Goal: Transaction & Acquisition: Obtain resource

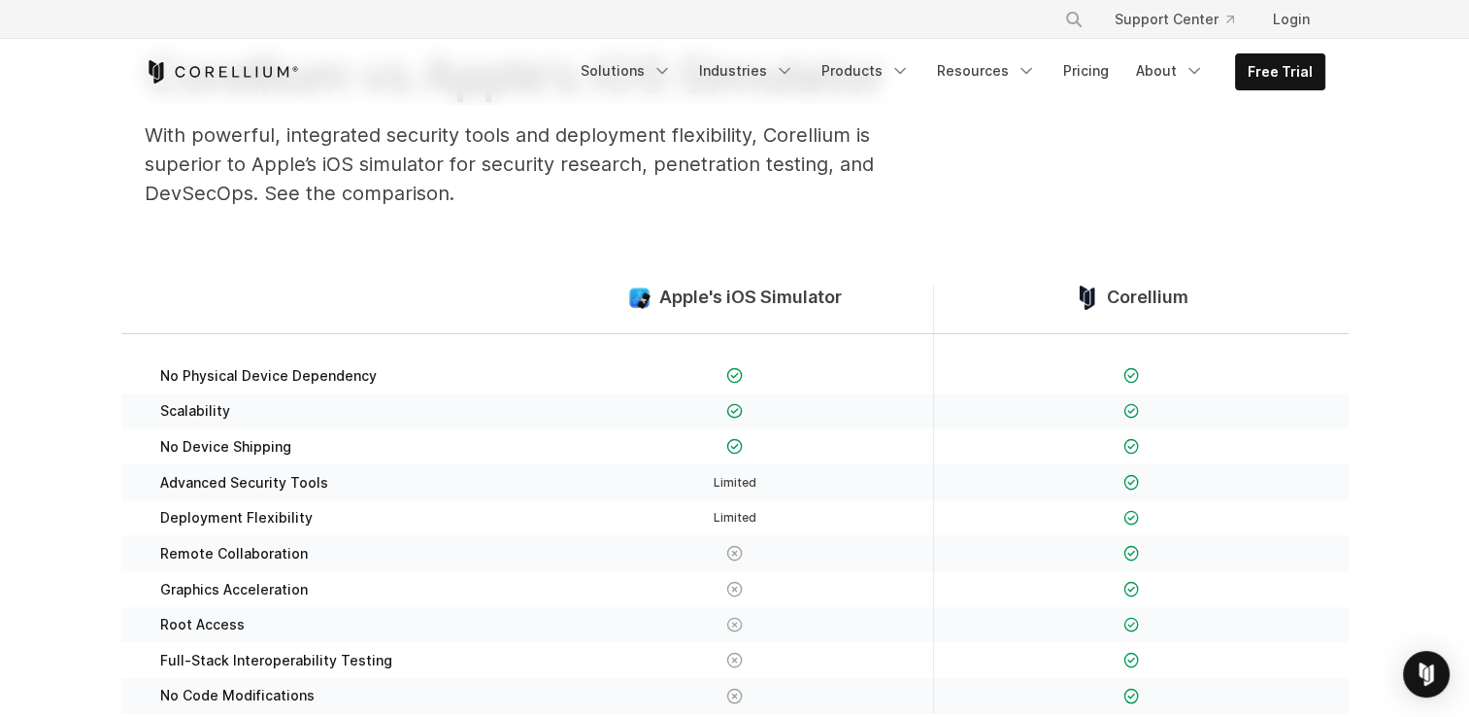
scroll to position [157, 0]
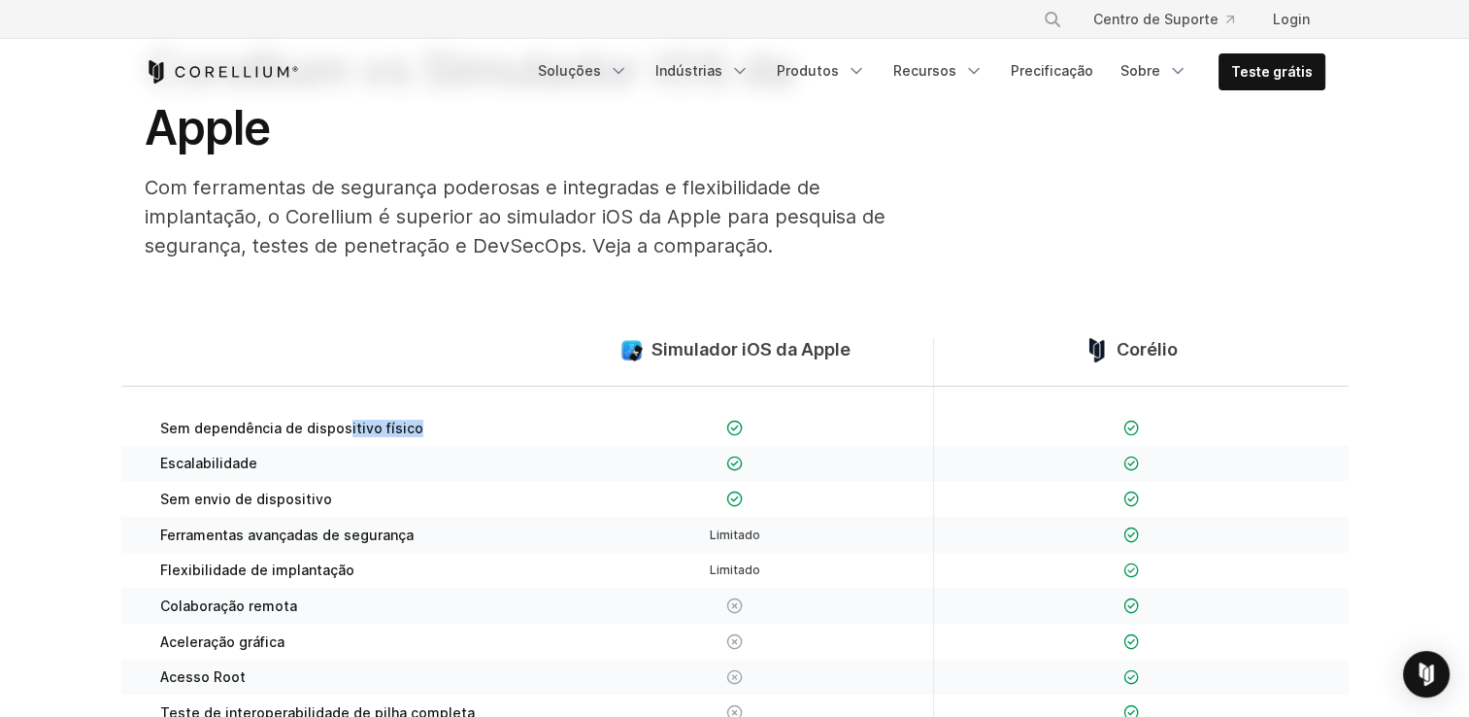
drag, startPoint x: 342, startPoint y: 420, endPoint x: 430, endPoint y: 410, distance: 88.9
click at [430, 410] on div "Sem dependência de dispositivo físico" at bounding box center [339, 415] width 396 height 59
click at [210, 460] on span "Escalabilidade" at bounding box center [208, 462] width 97 height 17
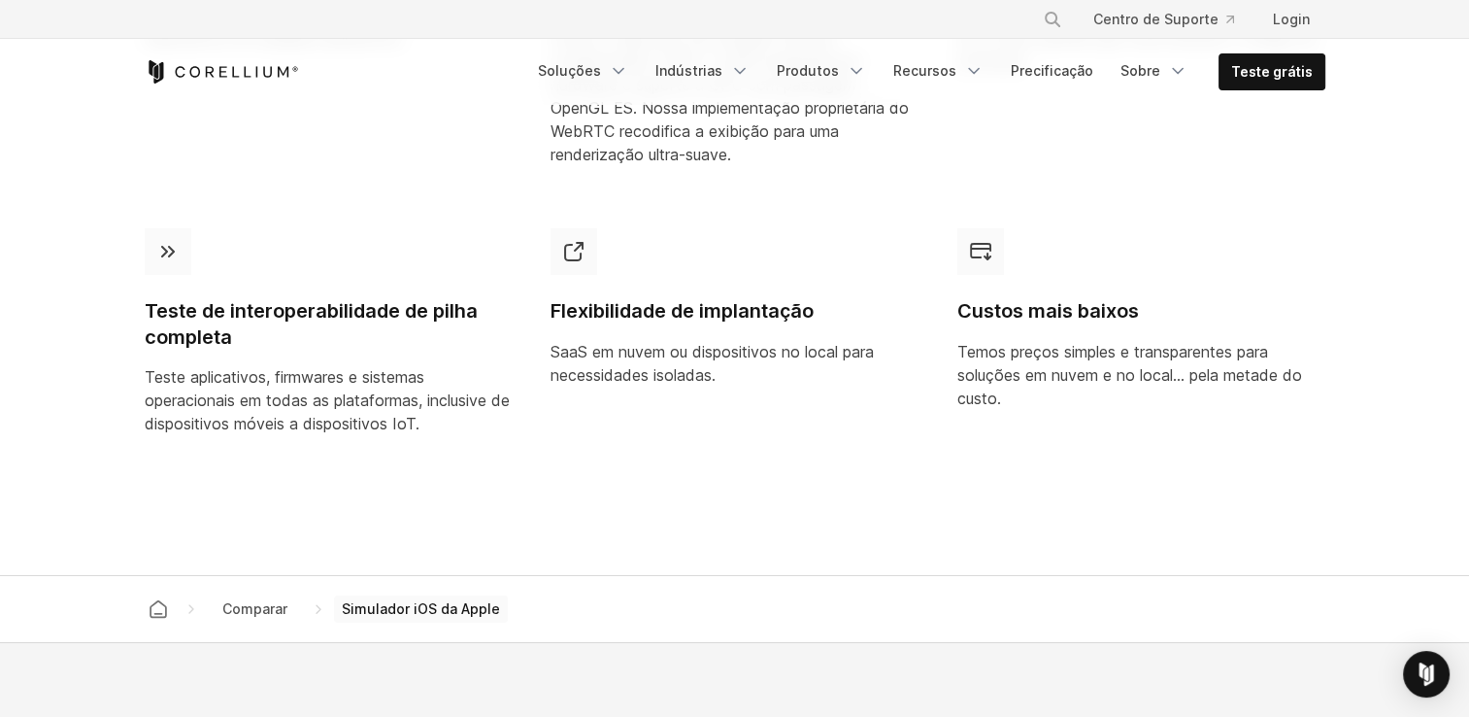
scroll to position [1682, 0]
click at [1235, 61] on link "Teste grátis" at bounding box center [1272, 71] width 105 height 35
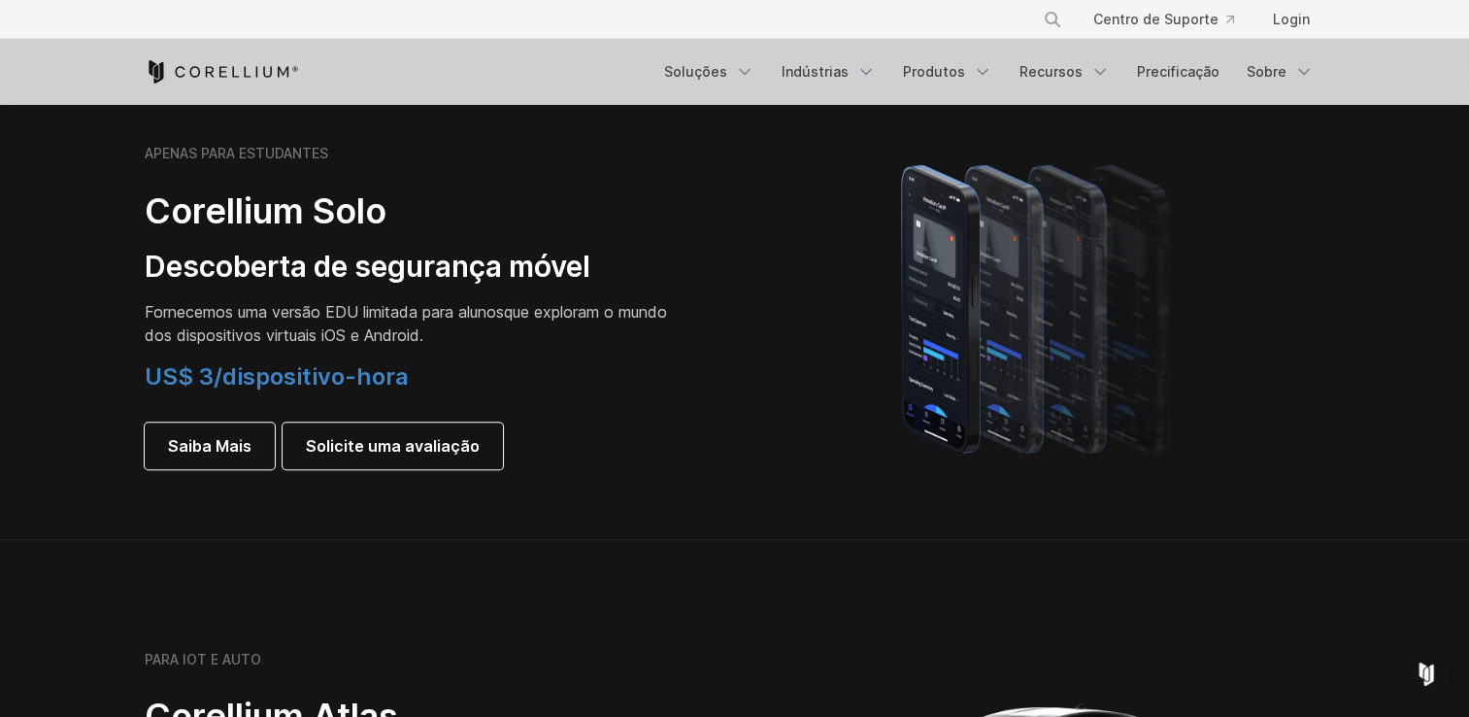
scroll to position [1414, 0]
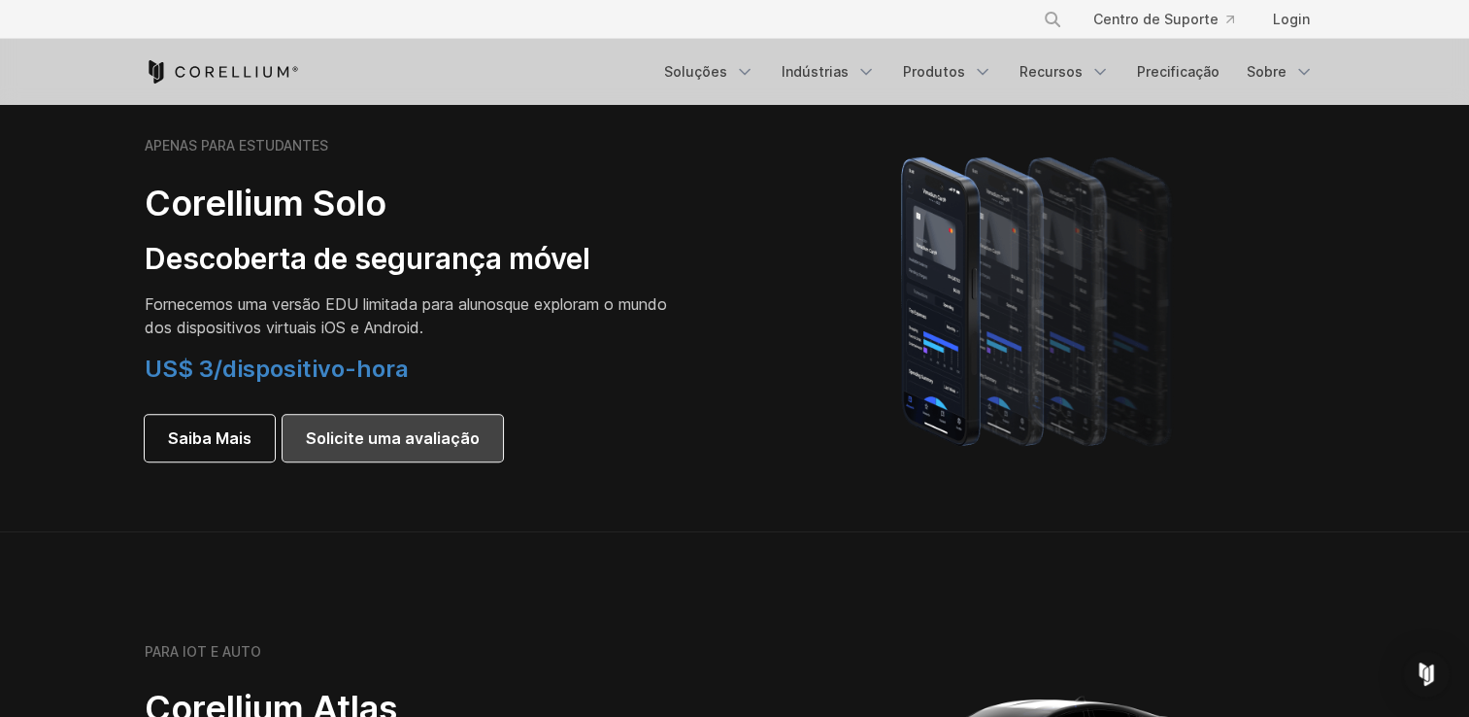
click at [345, 438] on span "Solicite uma avaliação" at bounding box center [393, 437] width 174 height 23
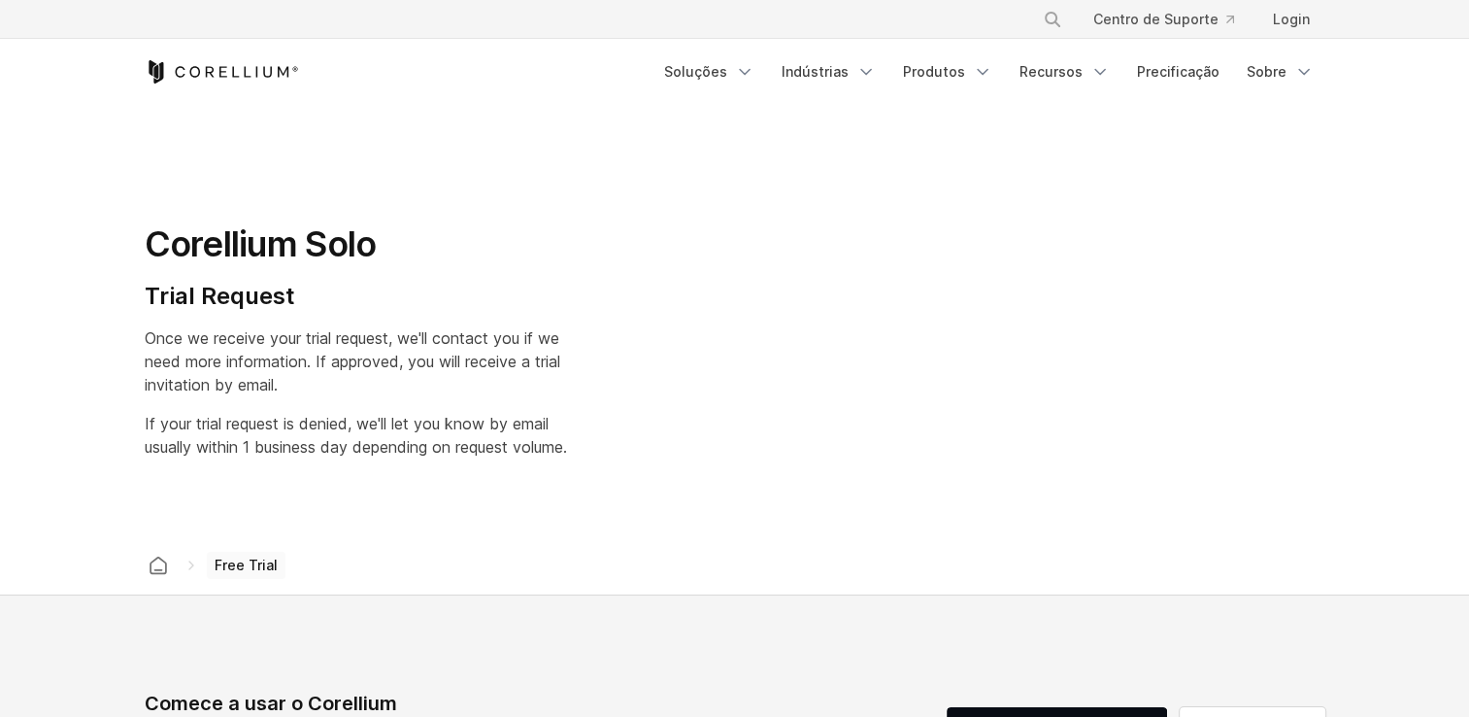
select select "**"
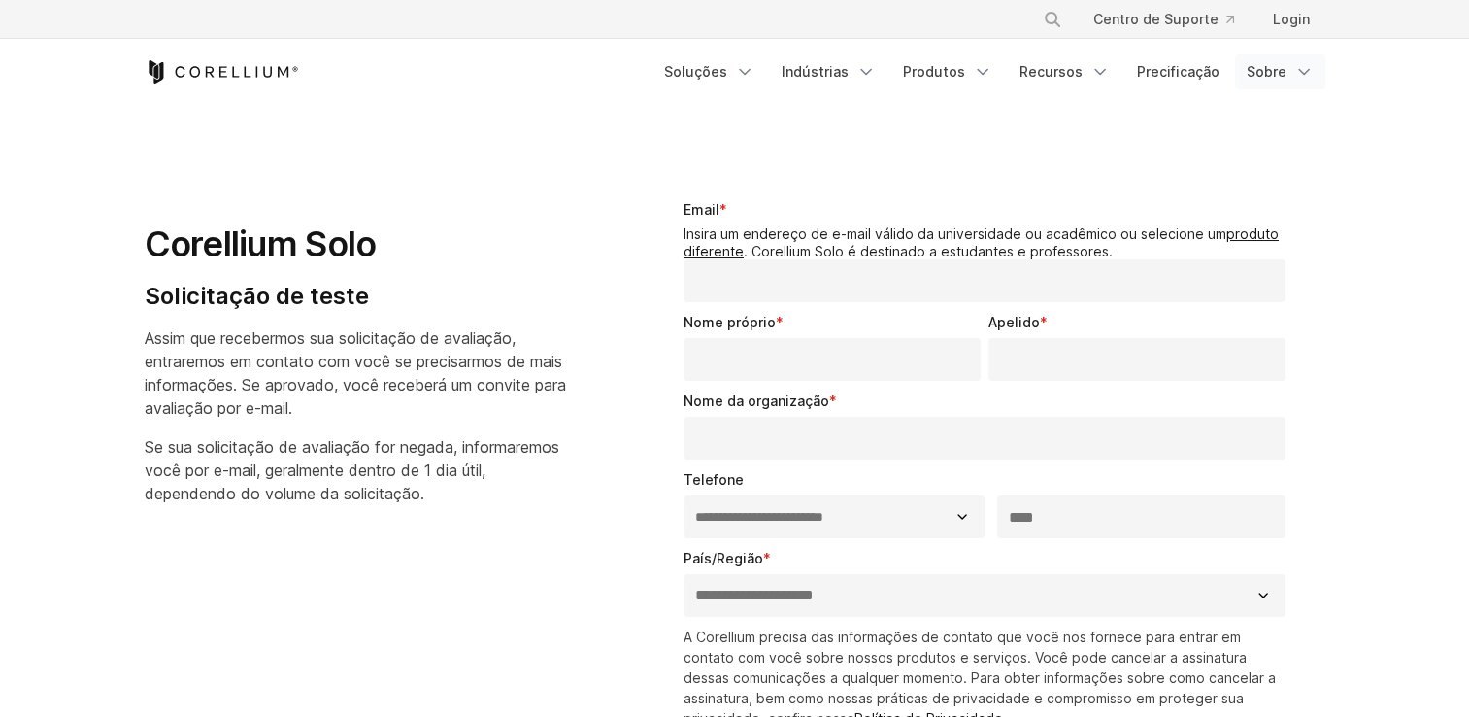
click at [1278, 64] on font "Sobre" at bounding box center [1267, 71] width 40 height 19
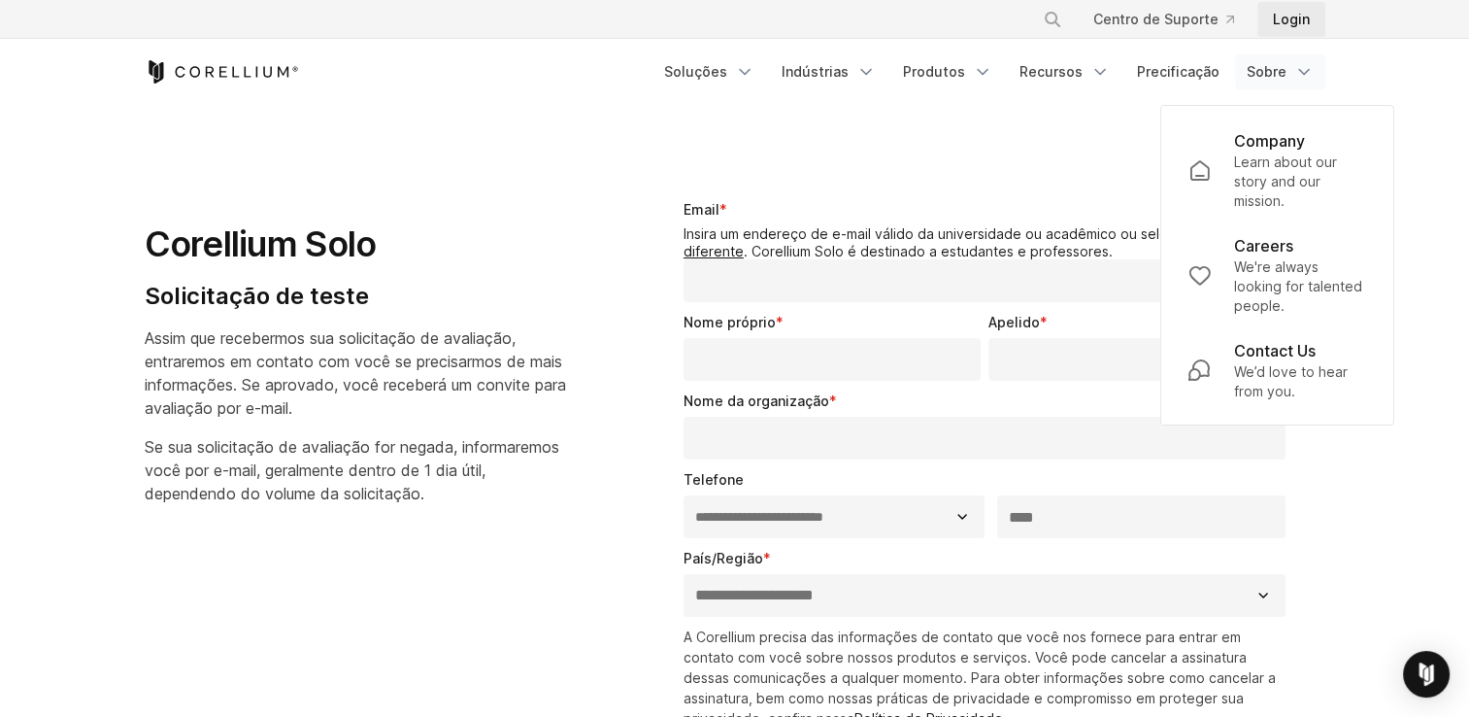
click at [1271, 22] on link "Login" at bounding box center [1292, 19] width 68 height 35
